Goal: Information Seeking & Learning: Learn about a topic

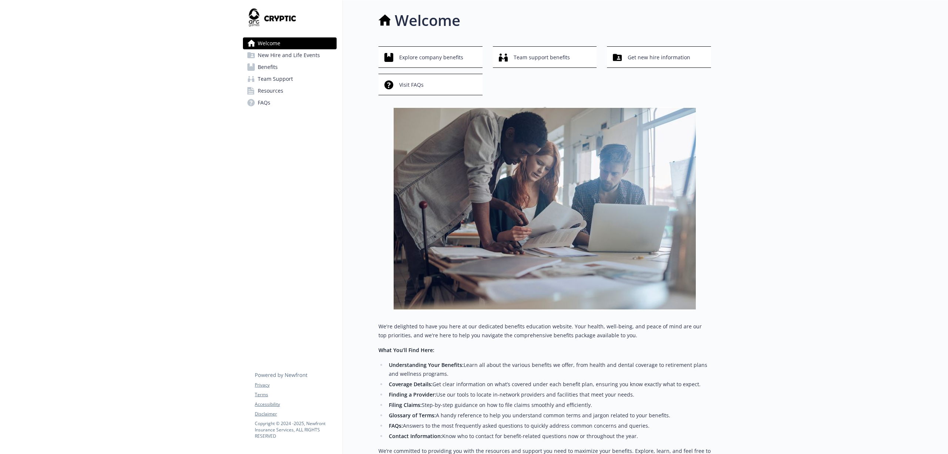
click at [273, 69] on span "Benefits" at bounding box center [268, 67] width 20 height 12
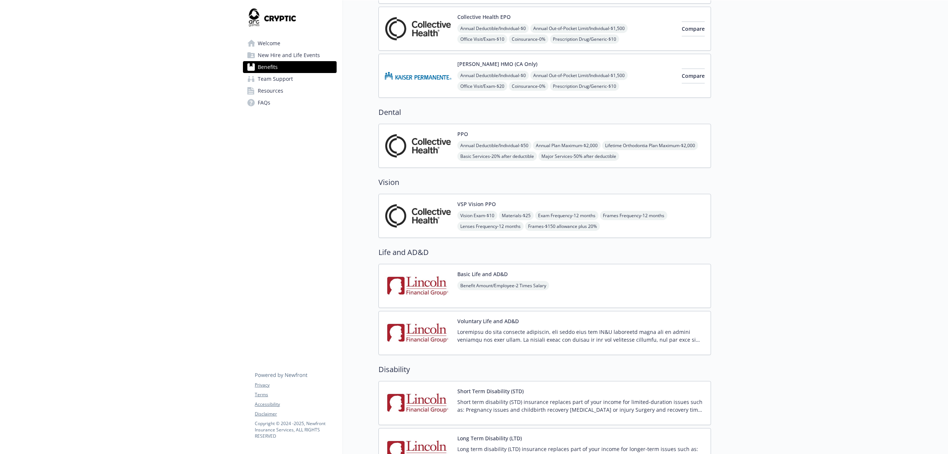
scroll to position [247, 0]
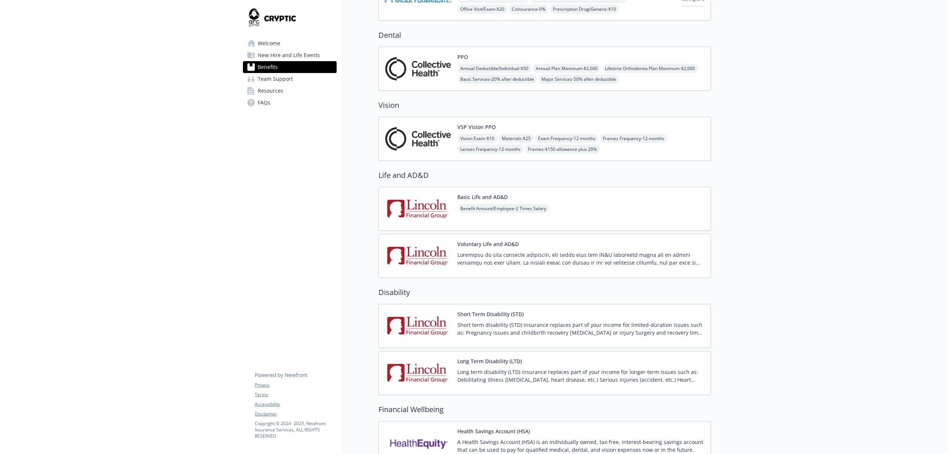
click at [665, 336] on p "Short term disability (STD) insurance replaces part of your income for limited-…" at bounding box center [580, 329] width 247 height 16
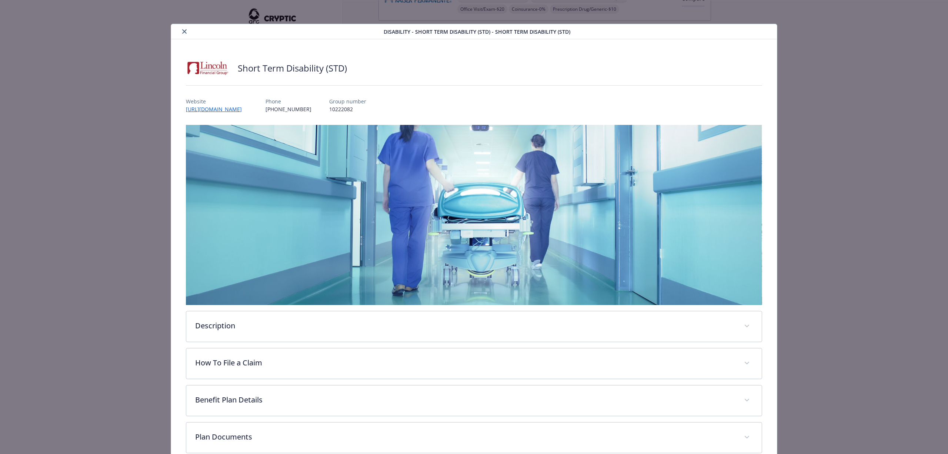
click at [180, 30] on button "close" at bounding box center [184, 31] width 9 height 9
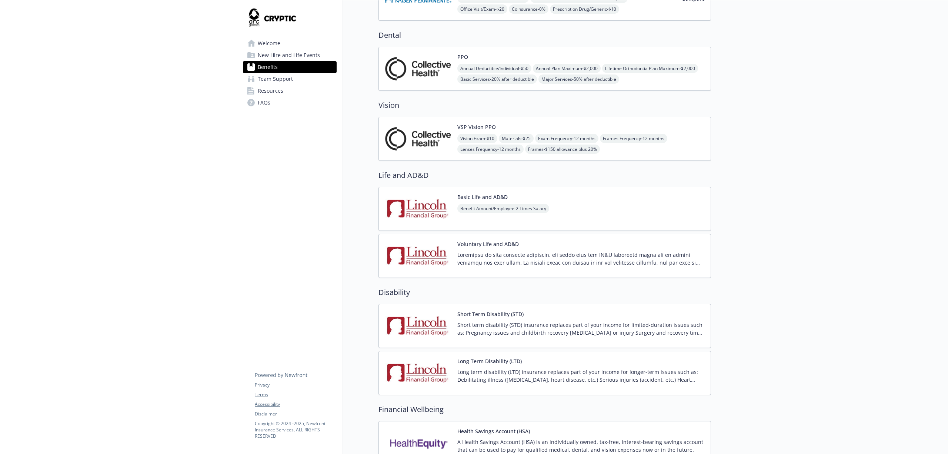
click at [282, 90] on span "Resources" at bounding box center [271, 91] width 26 height 12
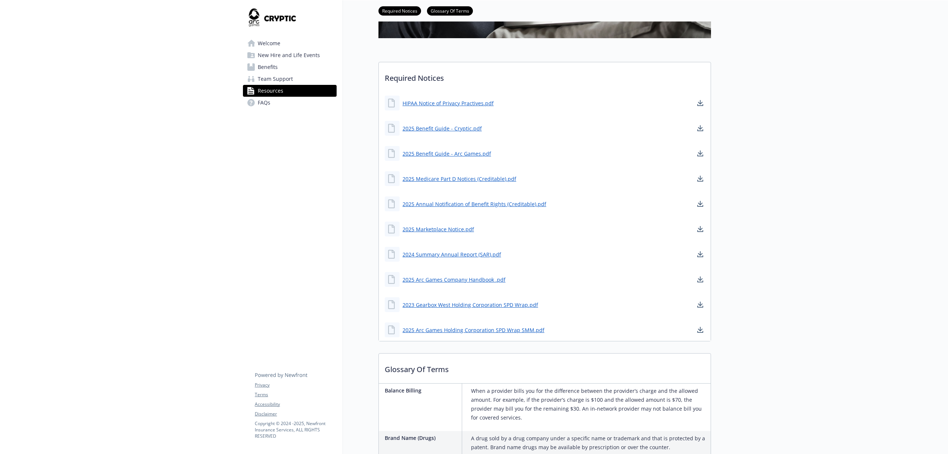
scroll to position [98, 0]
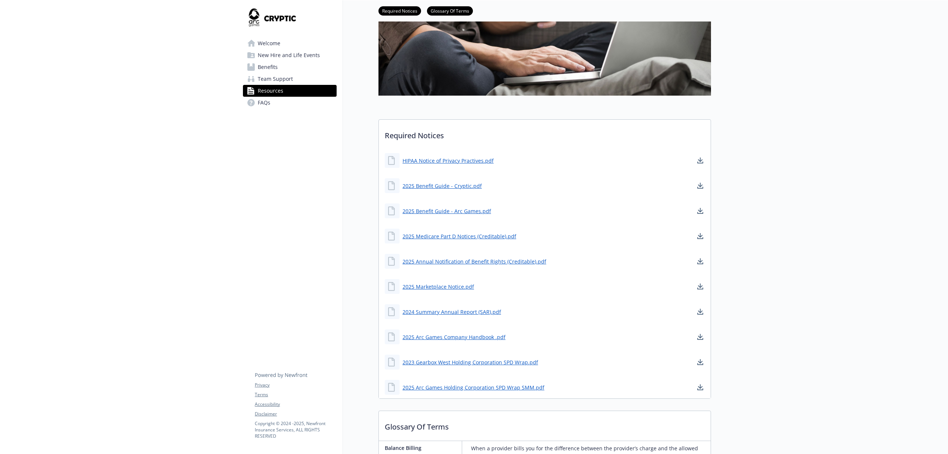
click at [286, 79] on span "Team Support" at bounding box center [275, 79] width 35 height 12
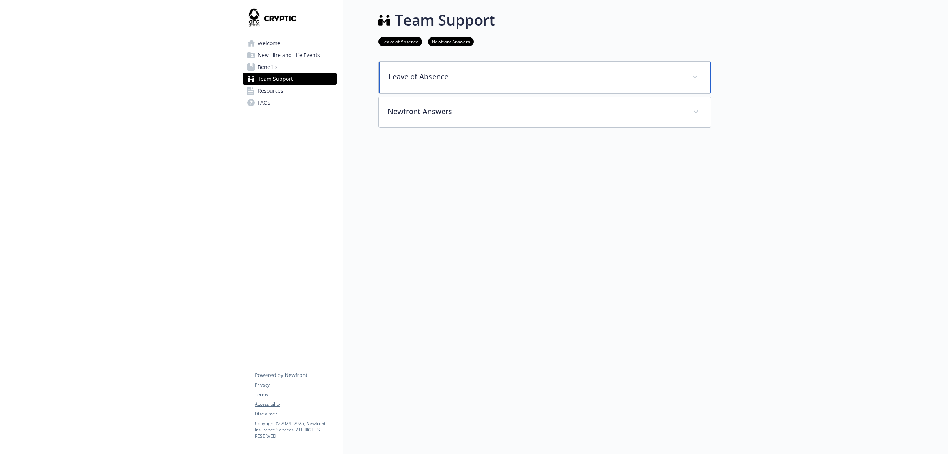
click at [447, 71] on p "Leave of Absence" at bounding box center [535, 76] width 295 height 11
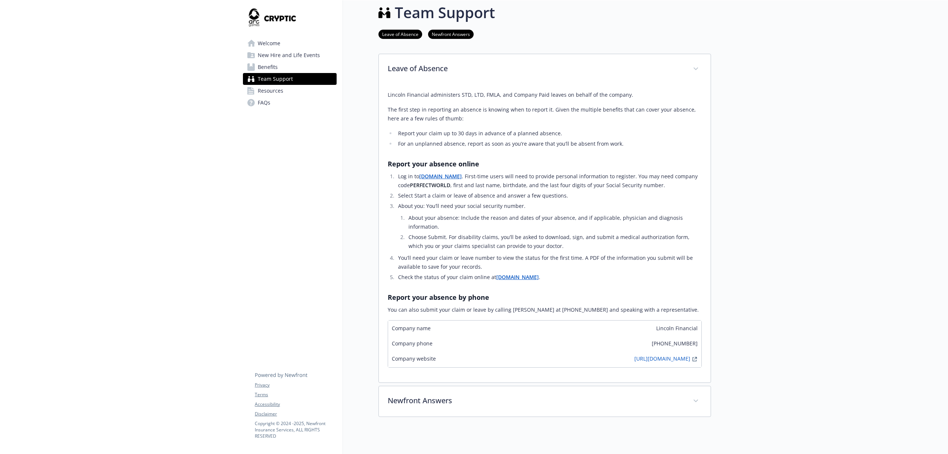
click at [267, 105] on span "FAQs" at bounding box center [264, 103] width 13 height 12
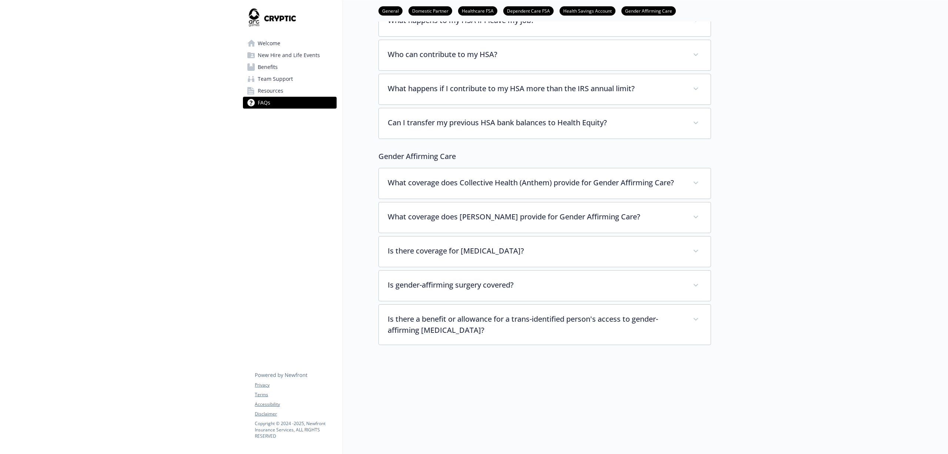
scroll to position [1376, 0]
